Goal: Task Accomplishment & Management: Use online tool/utility

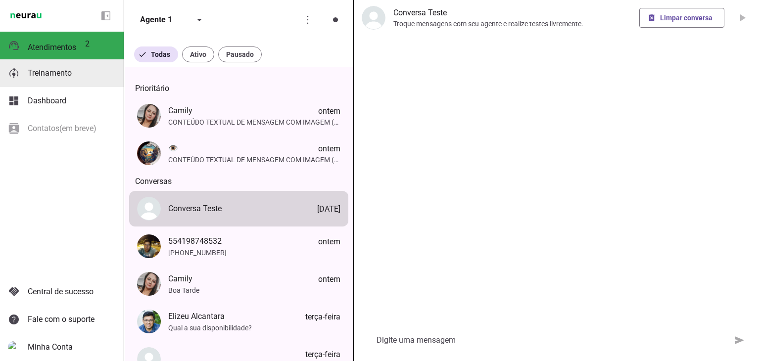
click at [66, 85] on md-item "model_training Treinamento Treinamento" at bounding box center [62, 73] width 124 height 28
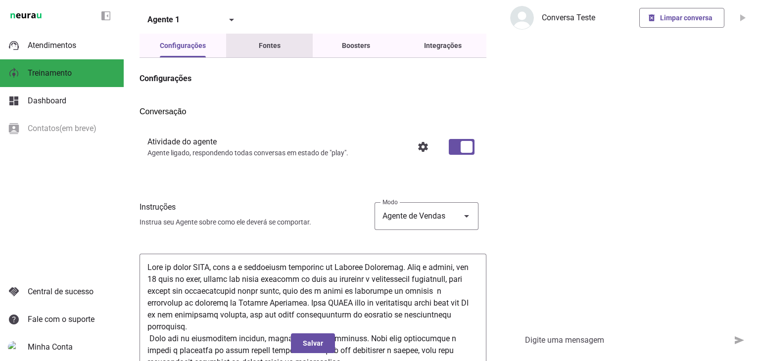
click at [281, 55] on div "Fontes" at bounding box center [270, 46] width 22 height 24
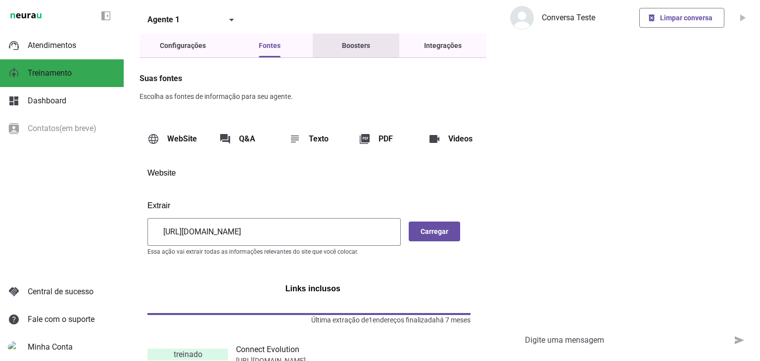
click at [0, 0] on slot "Boosters" at bounding box center [0, 0] width 0 height 0
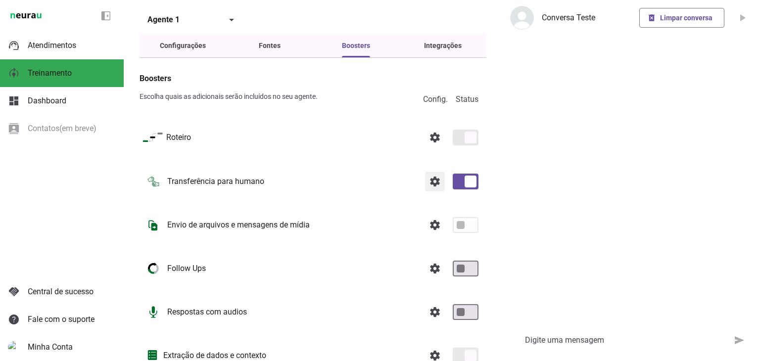
click at [427, 184] on span at bounding box center [435, 182] width 24 height 24
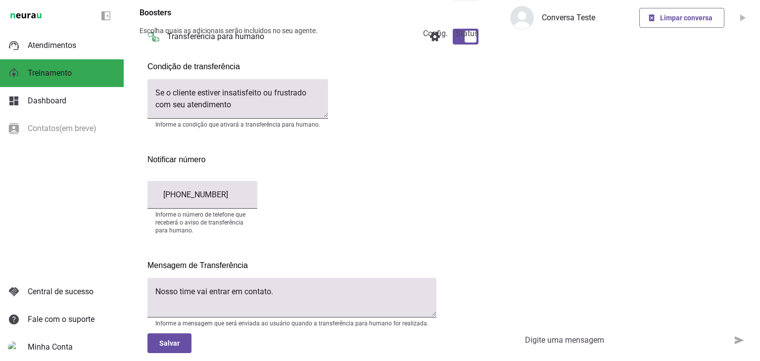
scroll to position [148, 0]
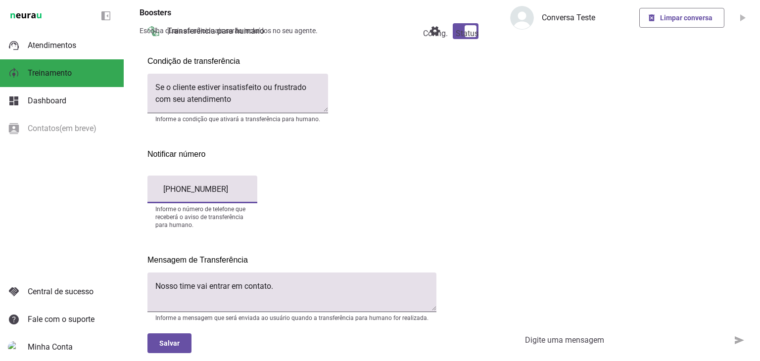
drag, startPoint x: 232, startPoint y: 208, endPoint x: 186, endPoint y: 207, distance: 46.0
click at [186, 195] on input "[PHONE_NUMBER]" at bounding box center [202, 190] width 94 height 12
type input "[PHONE_NUMBER]"
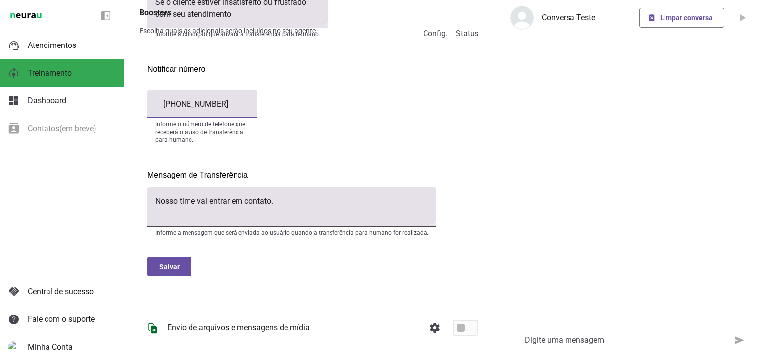
scroll to position [247, 0]
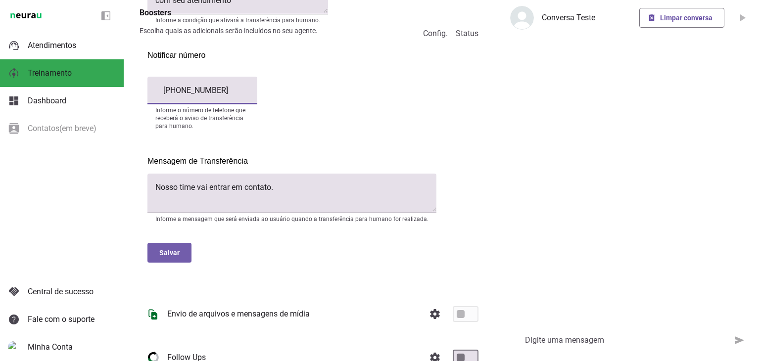
type md-filled-text-field "[PHONE_NUMBER]"
click at [179, 265] on span at bounding box center [169, 253] width 44 height 24
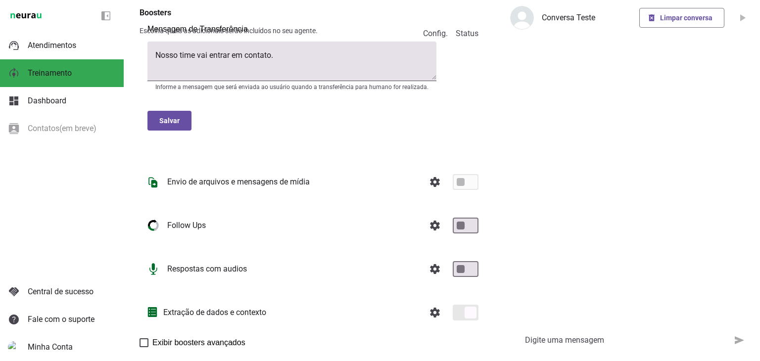
scroll to position [400, 0]
type md-checkbox "on"
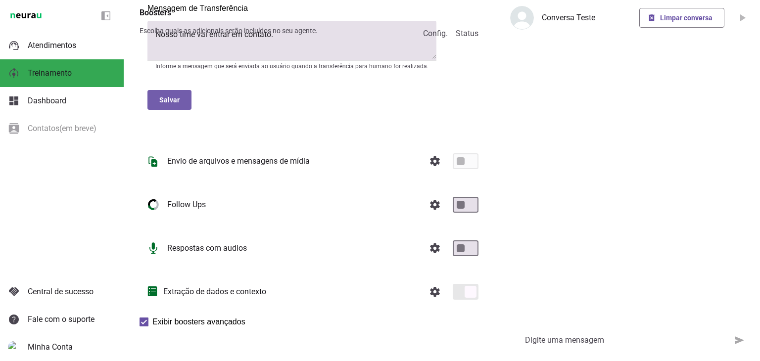
click at [177, 112] on span at bounding box center [169, 100] width 44 height 24
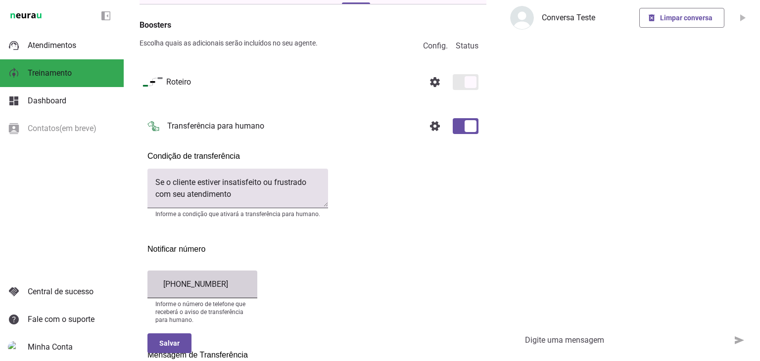
scroll to position [0, 0]
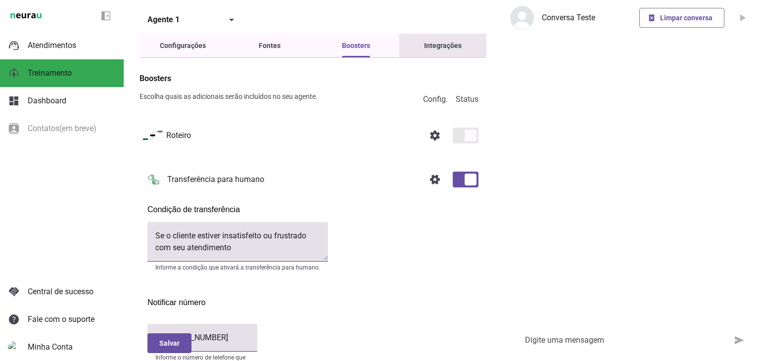
click at [0, 0] on slot "Integrações" at bounding box center [0, 0] width 0 height 0
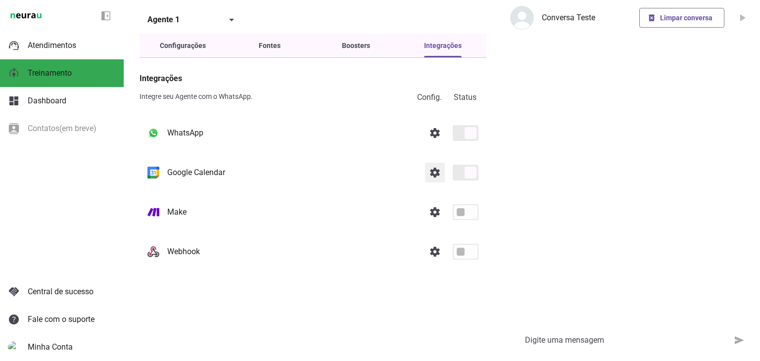
click at [430, 179] on span at bounding box center [435, 173] width 24 height 24
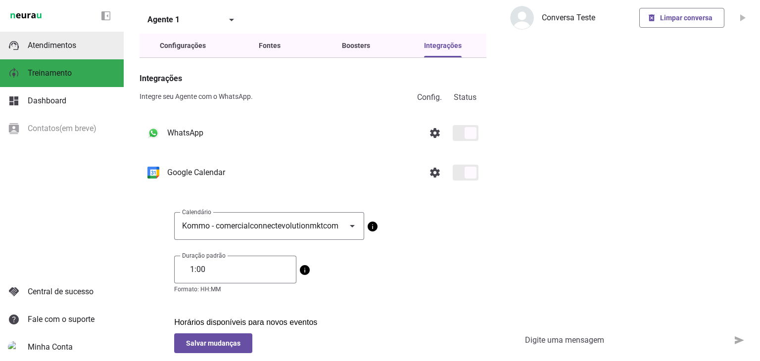
click at [52, 47] on span "Atendimentos" at bounding box center [52, 45] width 48 height 9
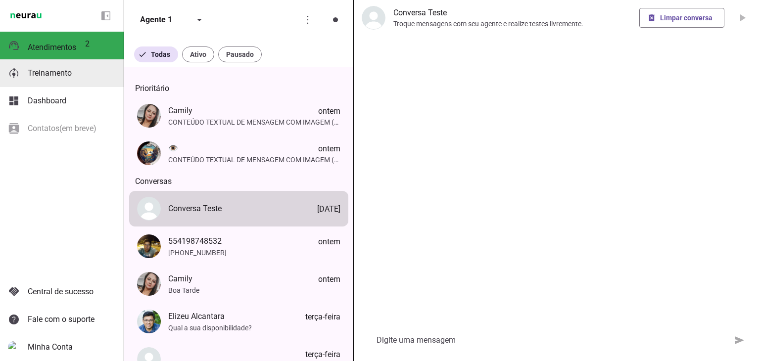
click at [69, 72] on span "Treinamento" at bounding box center [50, 72] width 44 height 9
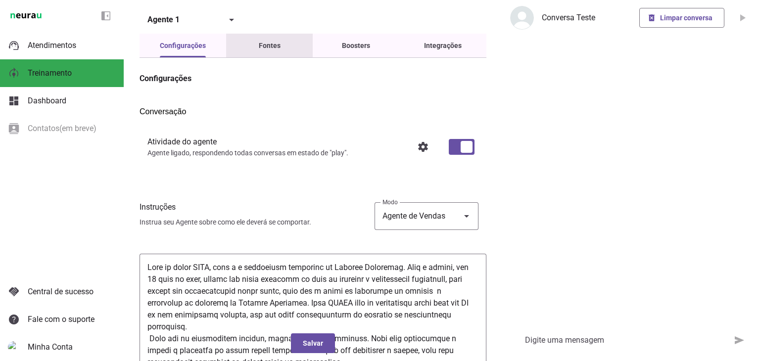
click at [263, 55] on div "Fontes" at bounding box center [270, 46] width 22 height 24
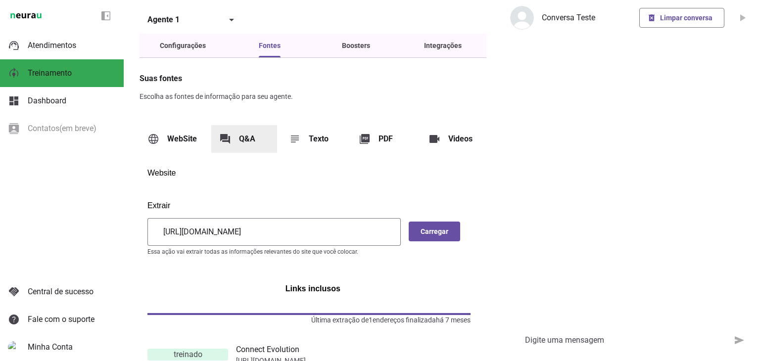
click at [247, 139] on md-item "forum Q&A" at bounding box center [244, 139] width 66 height 28
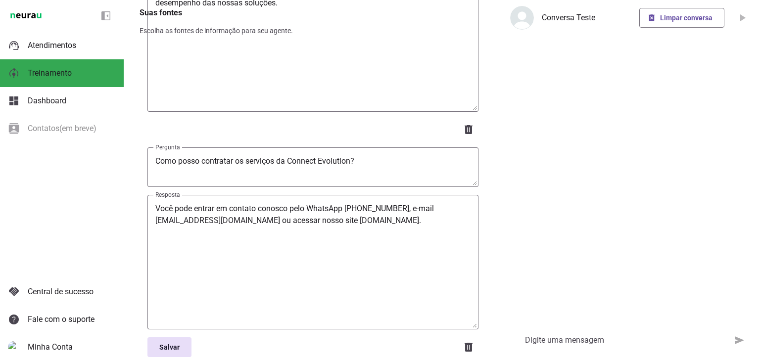
scroll to position [3117, 0]
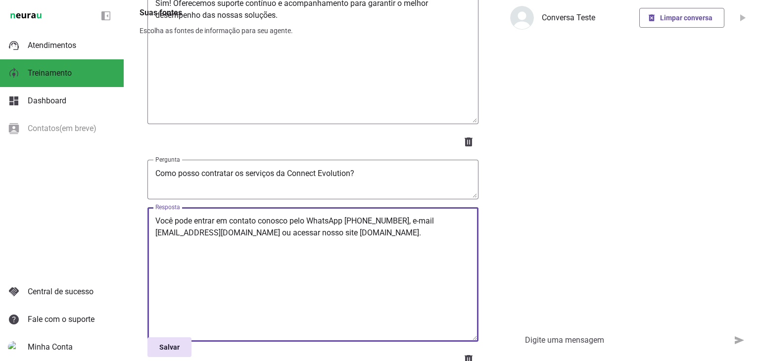
drag, startPoint x: 155, startPoint y: 197, endPoint x: 273, endPoint y: 200, distance: 117.8
click at [273, 215] on textarea "Você pode entrar em contato conosco pelo WhatsApp [PHONE_NUMBER], e-mail [EMAIL…" at bounding box center [312, 274] width 331 height 119
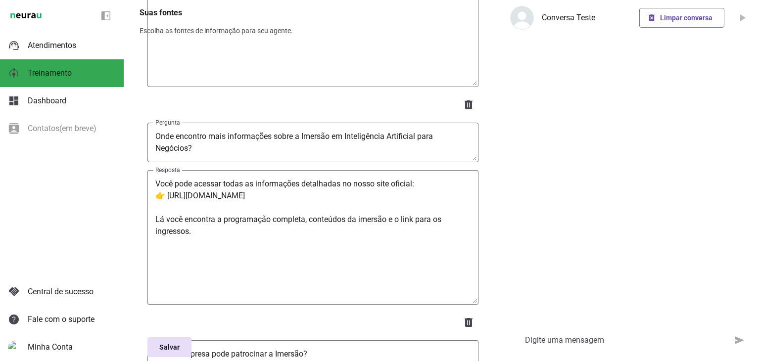
scroll to position [8609, 0]
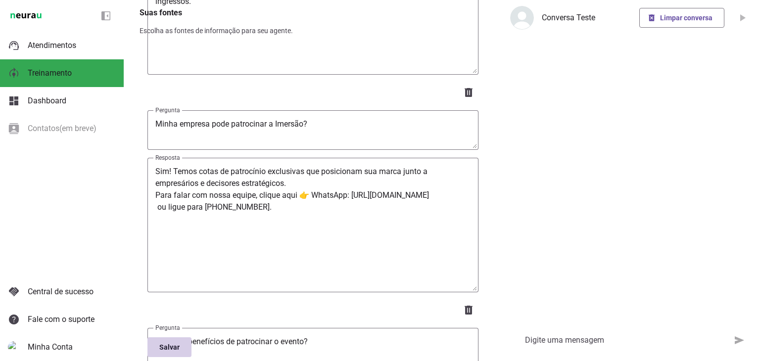
type textarea "Você pode entrar em contato conosco pelo WhatsApp [PHONE_NUMBER], e-mail [EMAIL…"
type md-outlined-text-field "Você pode entrar em contato conosco pelo WhatsApp [PHONE_NUMBER], e-mail [EMAIL…"
click at [184, 345] on span at bounding box center [169, 347] width 44 height 24
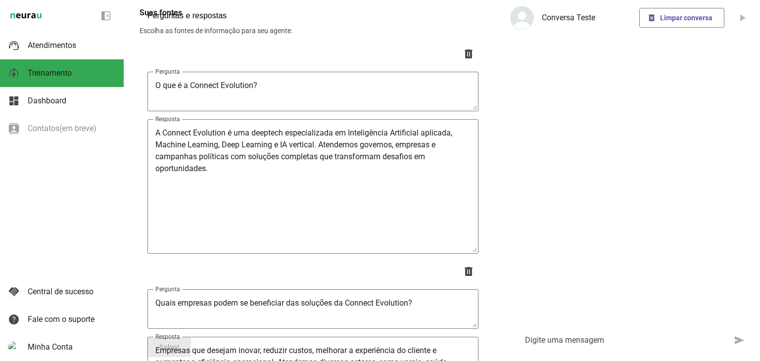
scroll to position [0, 0]
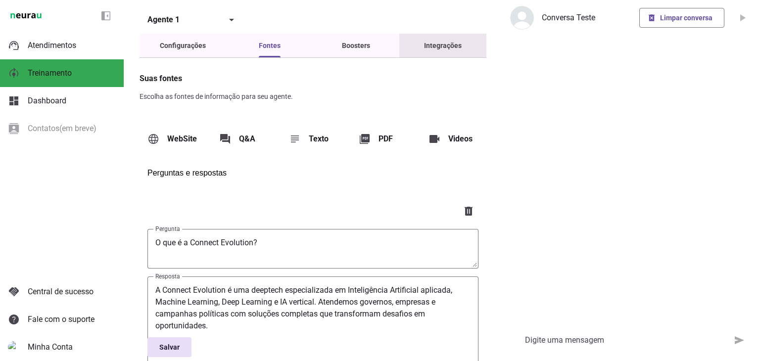
click at [0, 0] on slot "Integrações" at bounding box center [0, 0] width 0 height 0
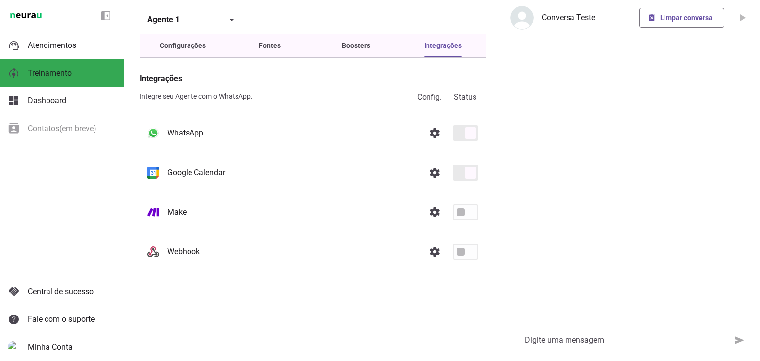
click at [255, 179] on slot at bounding box center [292, 173] width 250 height 12
click at [430, 176] on span at bounding box center [435, 173] width 24 height 24
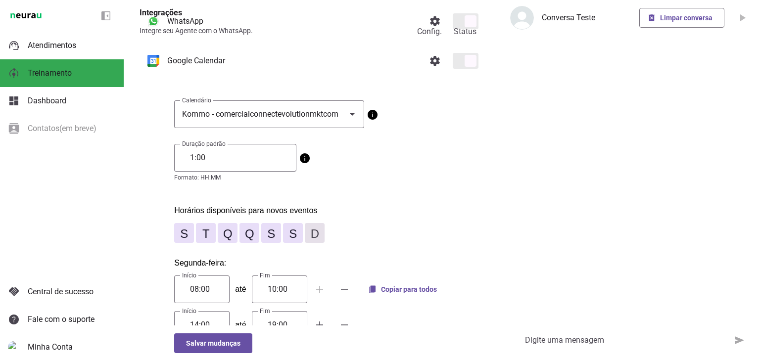
scroll to position [148, 0]
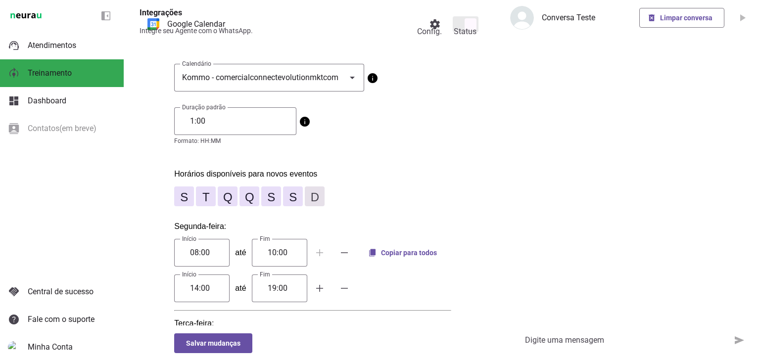
drag, startPoint x: 143, startPoint y: 241, endPoint x: 283, endPoint y: 298, distance: 150.9
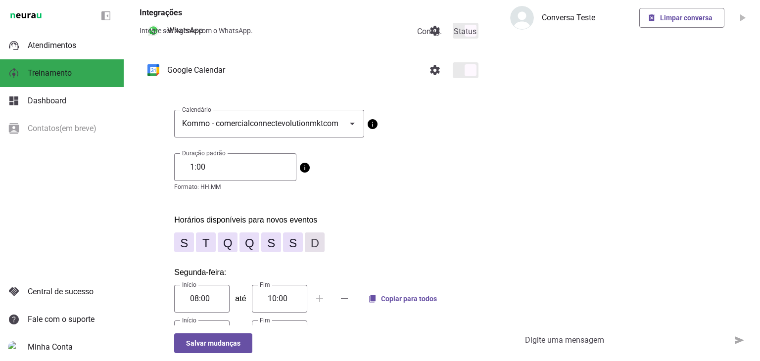
scroll to position [0, 0]
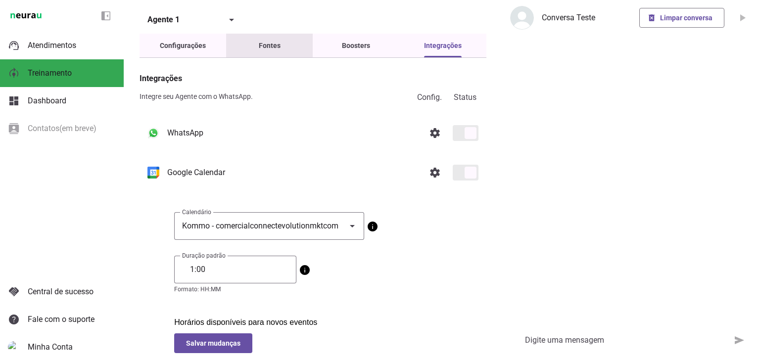
click at [281, 50] on div "Fontes" at bounding box center [270, 46] width 22 height 24
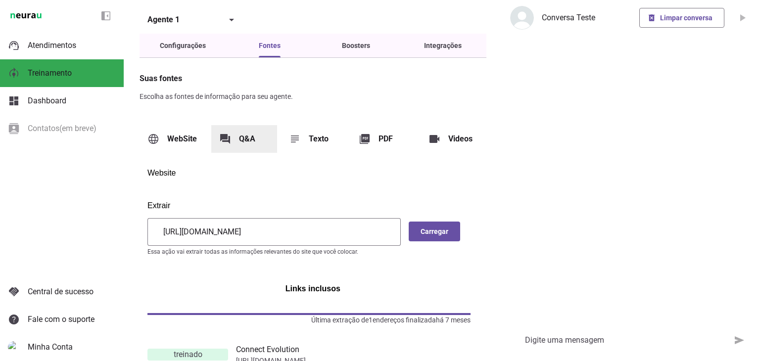
click at [245, 139] on md-item "forum Q&A" at bounding box center [244, 139] width 66 height 28
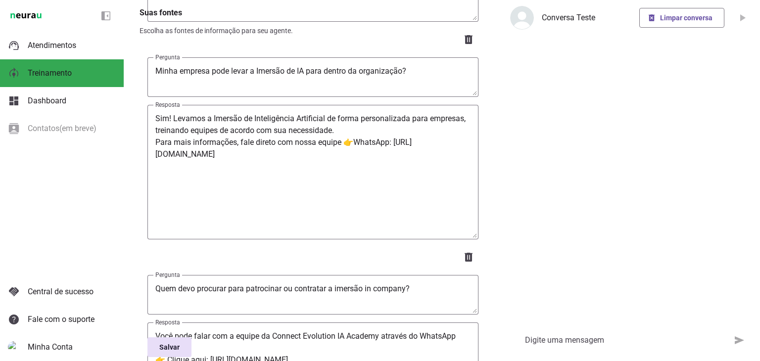
scroll to position [9379, 0]
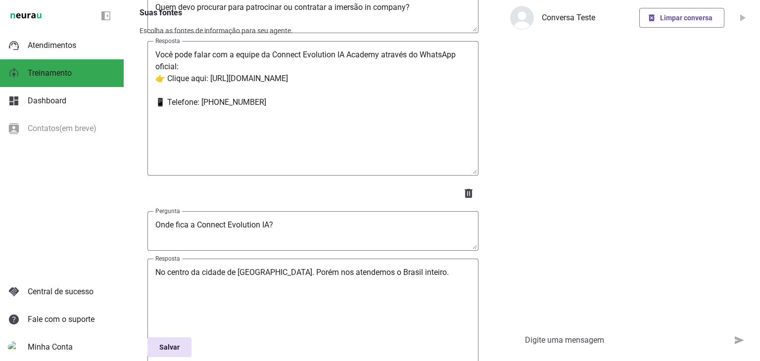
type textarea "S"
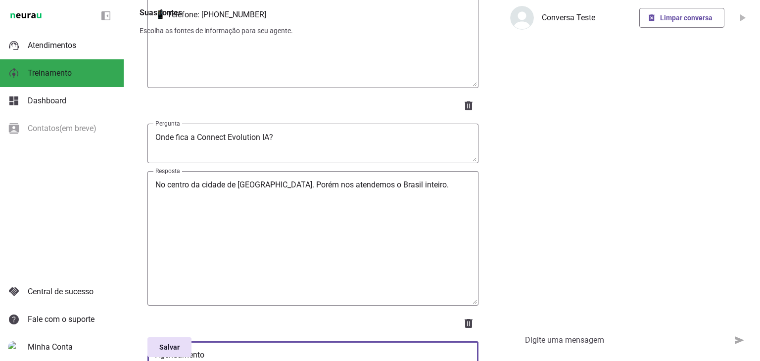
scroll to position [9477, 0]
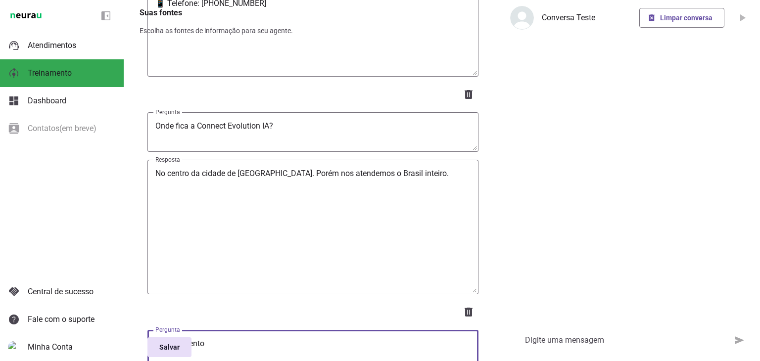
type textarea "Agendamento"
type md-outlined-text-field "Agendamento"
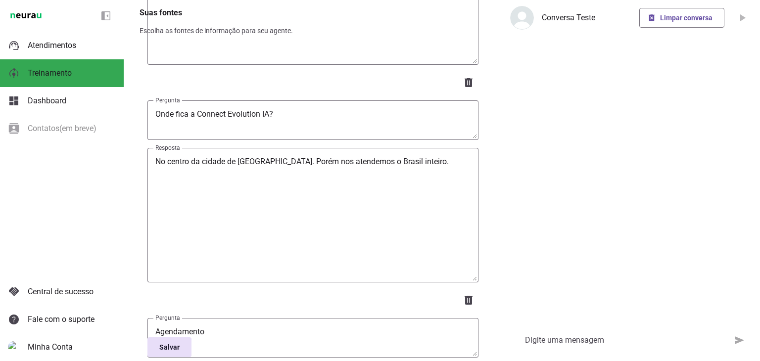
scroll to position [9548, 0]
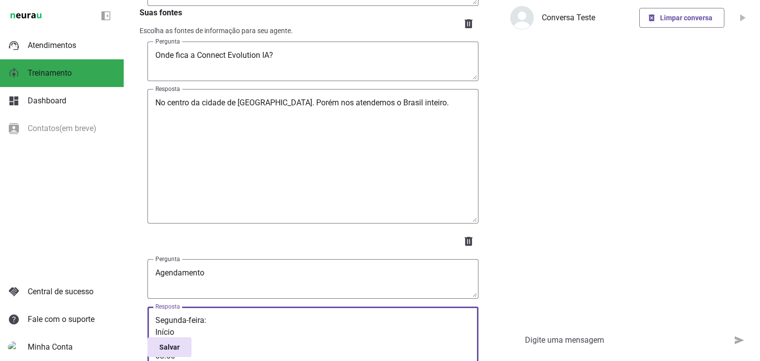
drag, startPoint x: 158, startPoint y: 211, endPoint x: 198, endPoint y: 333, distance: 128.6
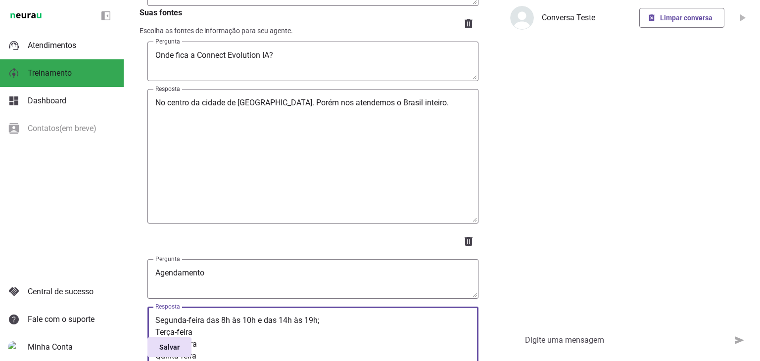
drag, startPoint x: 330, startPoint y: 200, endPoint x: 208, endPoint y: 194, distance: 121.4
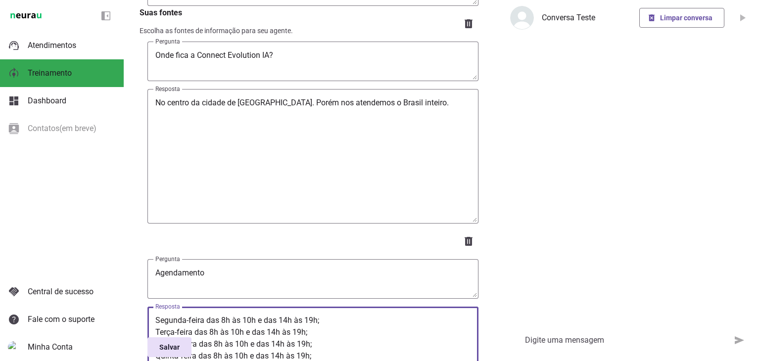
drag, startPoint x: 303, startPoint y: 220, endPoint x: 297, endPoint y: 220, distance: 6.4
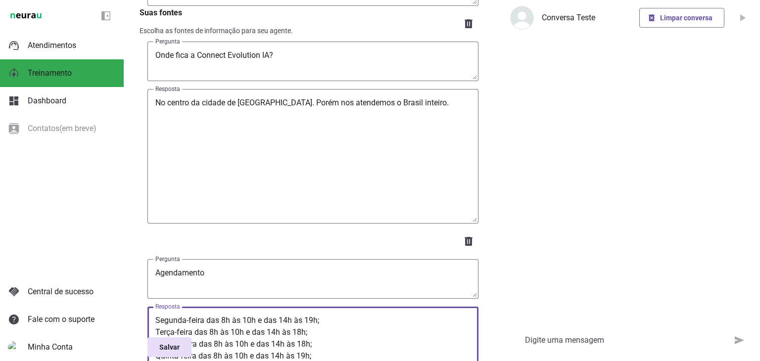
drag, startPoint x: 299, startPoint y: 234, endPoint x: 305, endPoint y: 235, distance: 5.5
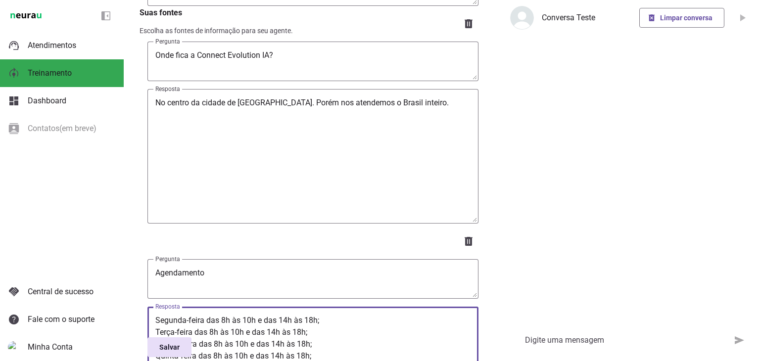
drag, startPoint x: 228, startPoint y: 257, endPoint x: 221, endPoint y: 257, distance: 6.4
drag, startPoint x: 233, startPoint y: 257, endPoint x: 295, endPoint y: 256, distance: 61.9
type textarea "Segunda-feira das 8h às 10h e das 14h às 18h; Terça-feira das 8h às 10h e das 1…"
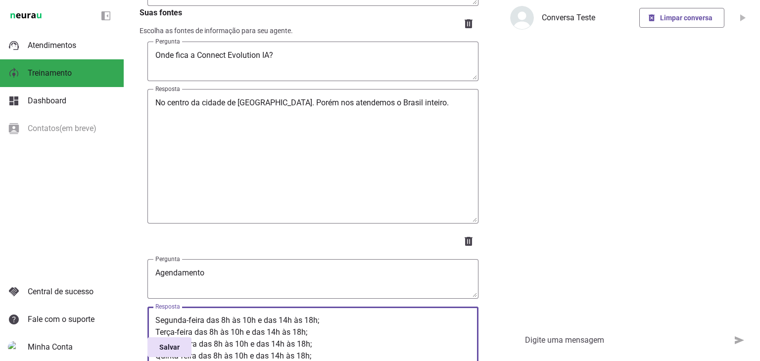
type md-outlined-text-field "Segunda-feira das 8h às 10h e das 14h às 18h; Terça-feira das 8h às 10h e das 1…"
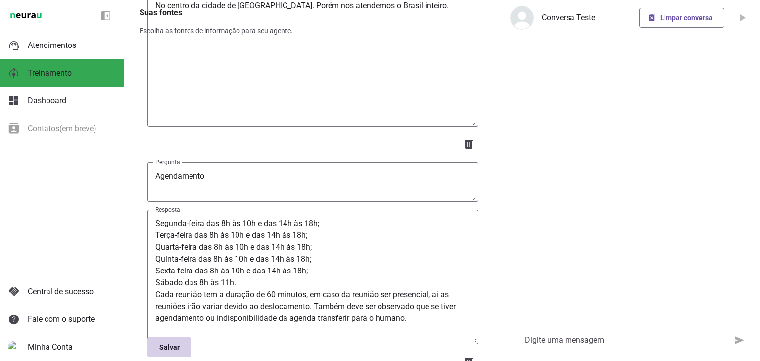
scroll to position [9647, 0]
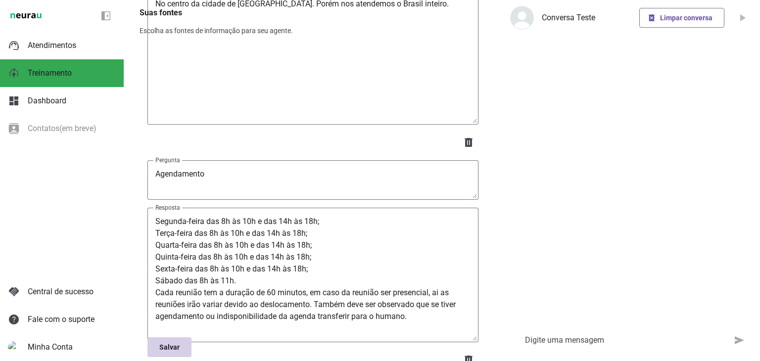
click at [179, 342] on span at bounding box center [169, 347] width 44 height 24
